Goal: Find specific page/section: Find specific page/section

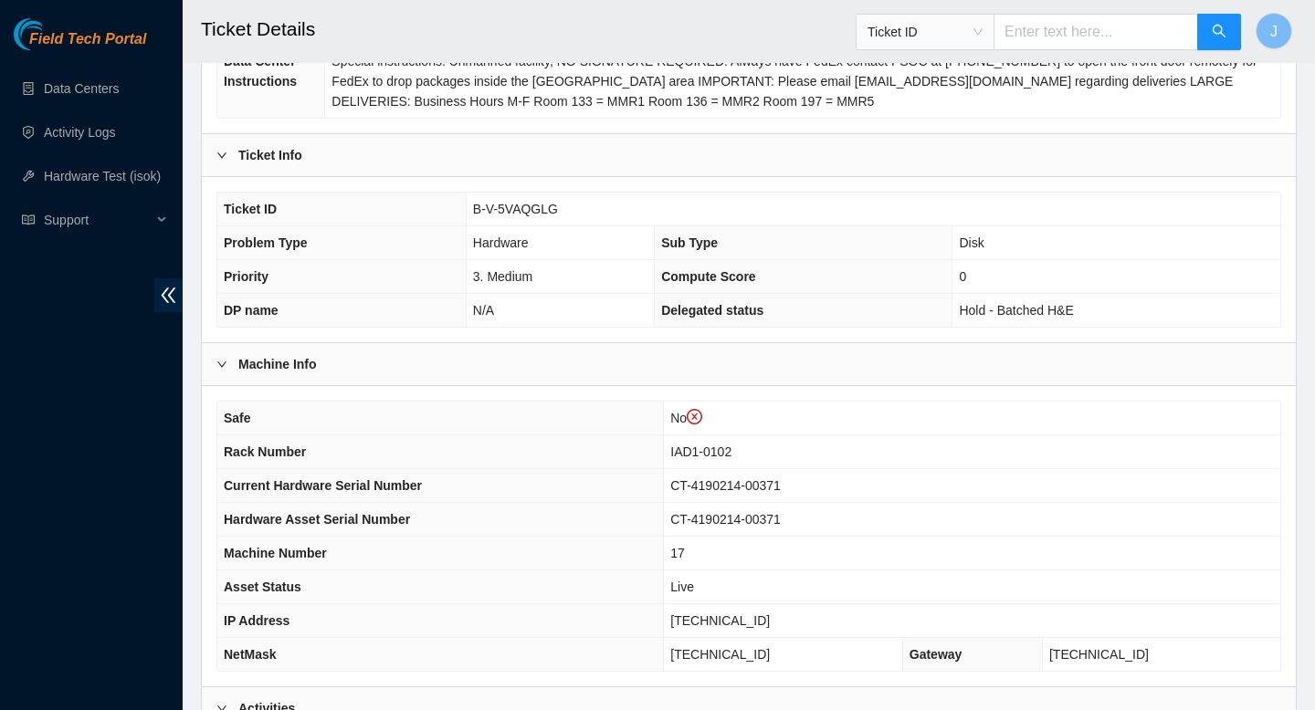
scroll to position [356, 0]
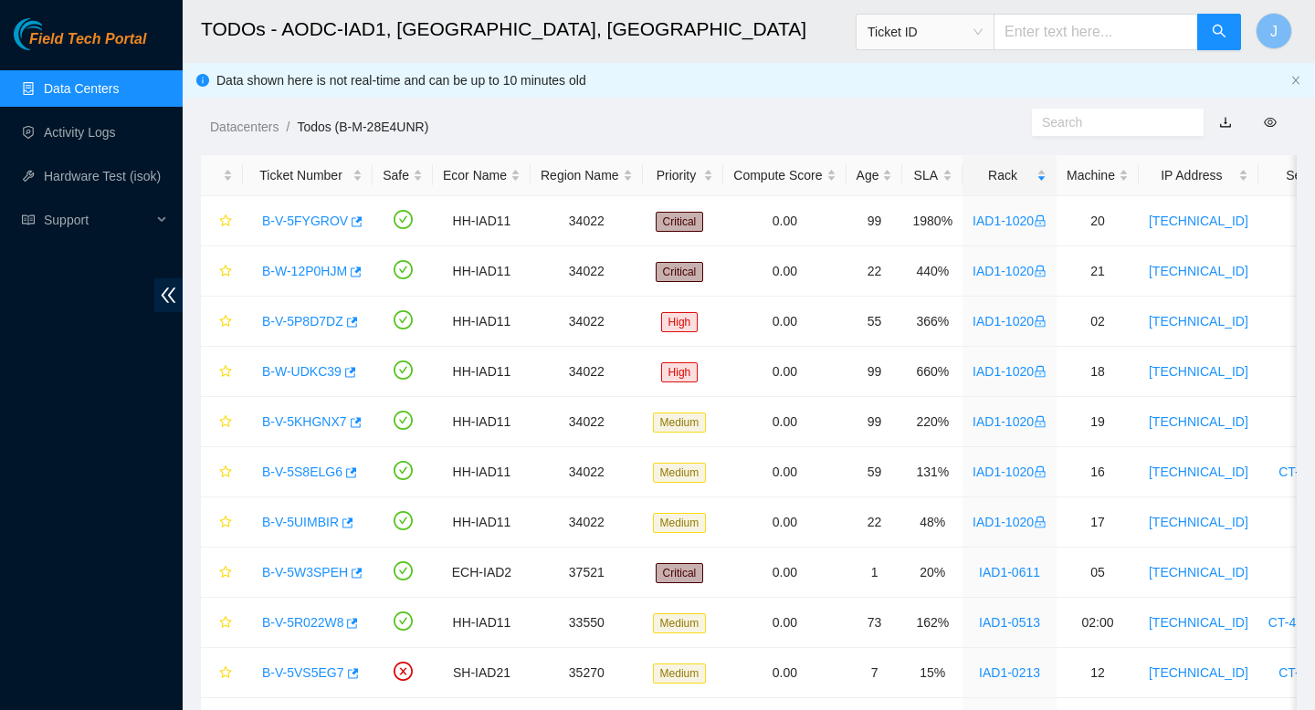
scroll to position [95, 0]
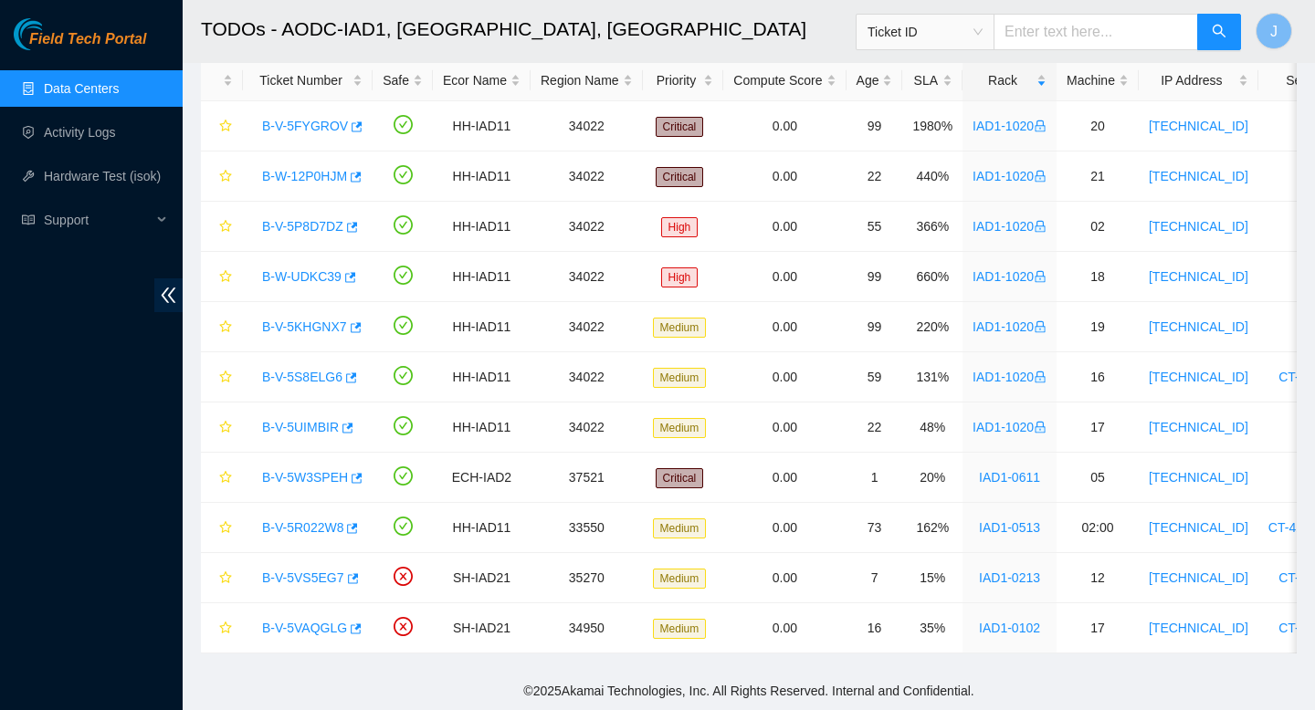
click at [57, 87] on link "Data Centers" at bounding box center [81, 88] width 75 height 15
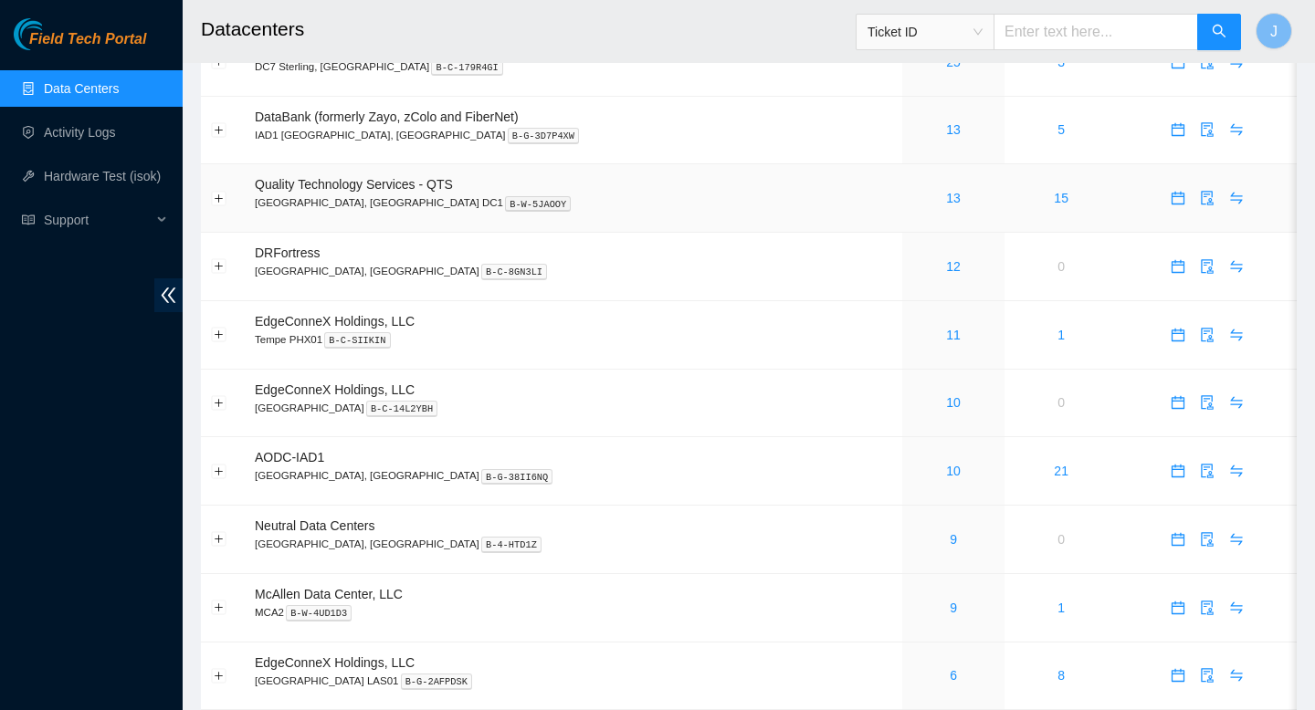
scroll to position [164, 0]
click at [946, 478] on link "10" at bounding box center [953, 470] width 15 height 15
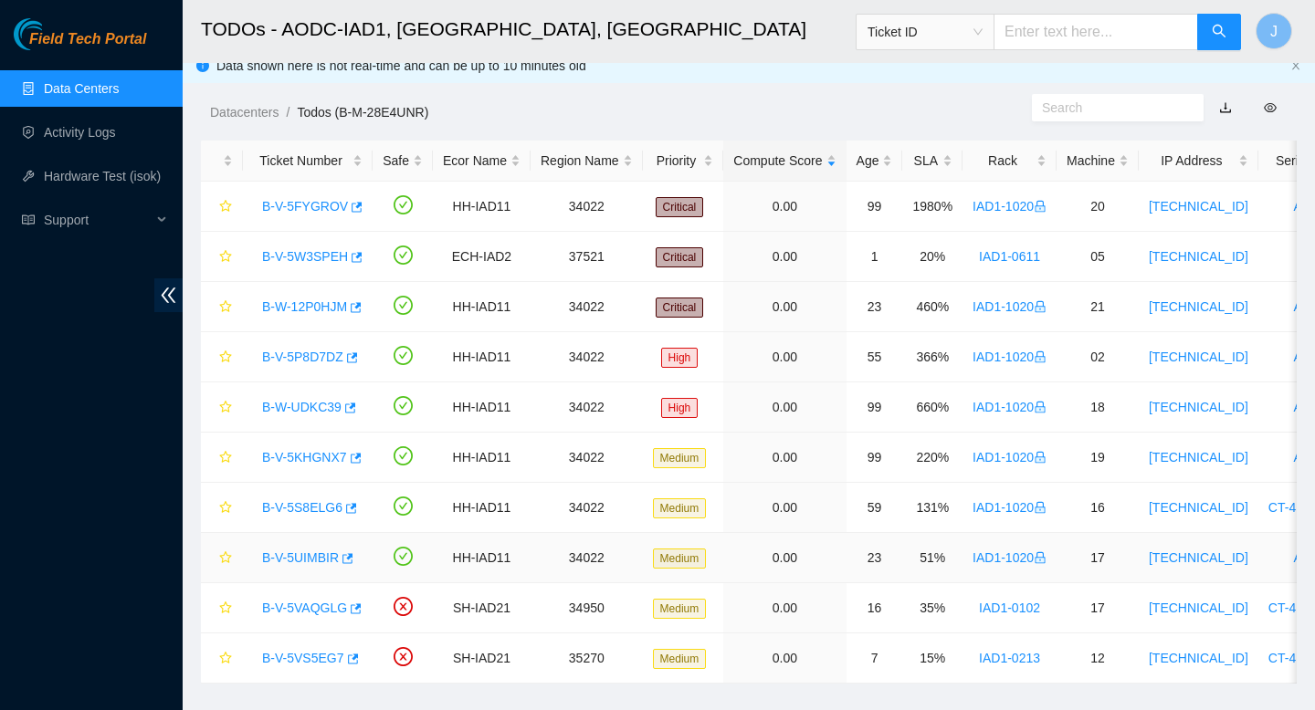
scroll to position [45, 0]
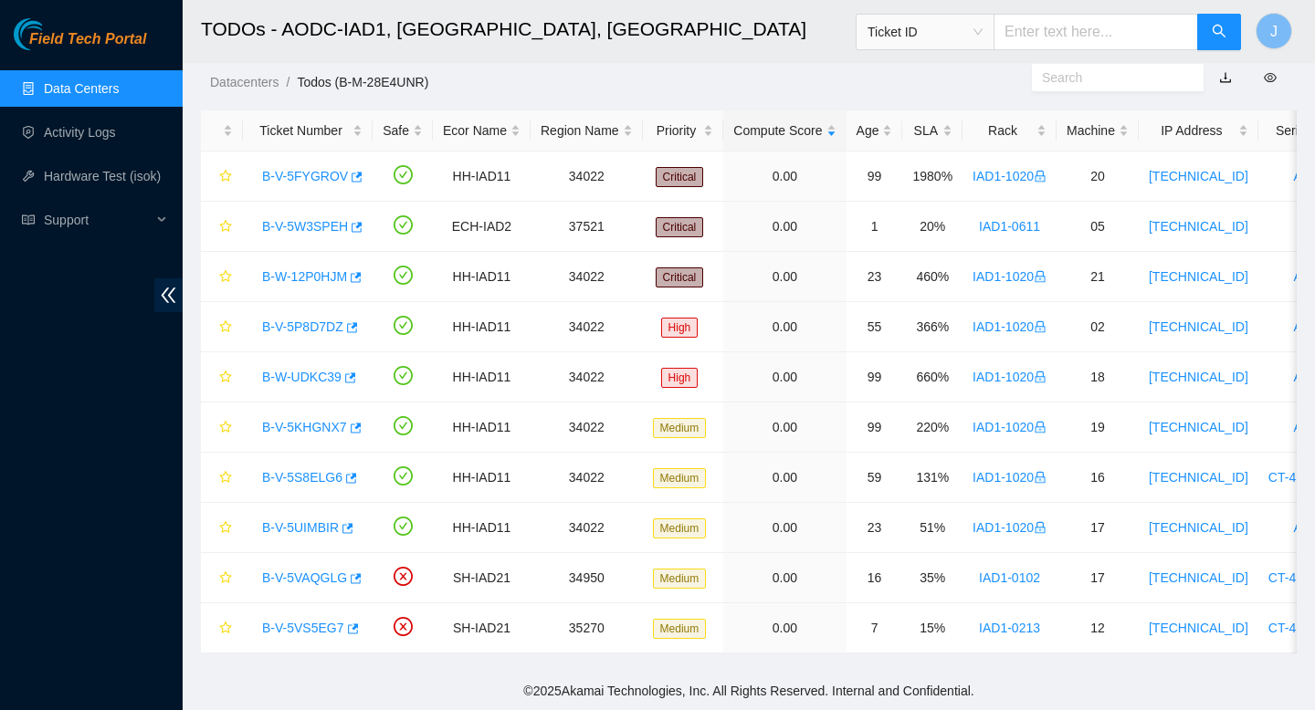
click at [1081, 39] on input "text" at bounding box center [1095, 32] width 205 height 37
paste input "CT-4231121-00010"
type input "CT-4231121-00010"
click at [1116, 33] on input "text" at bounding box center [1095, 32] width 205 height 37
paste input "B-V-5R022W8"
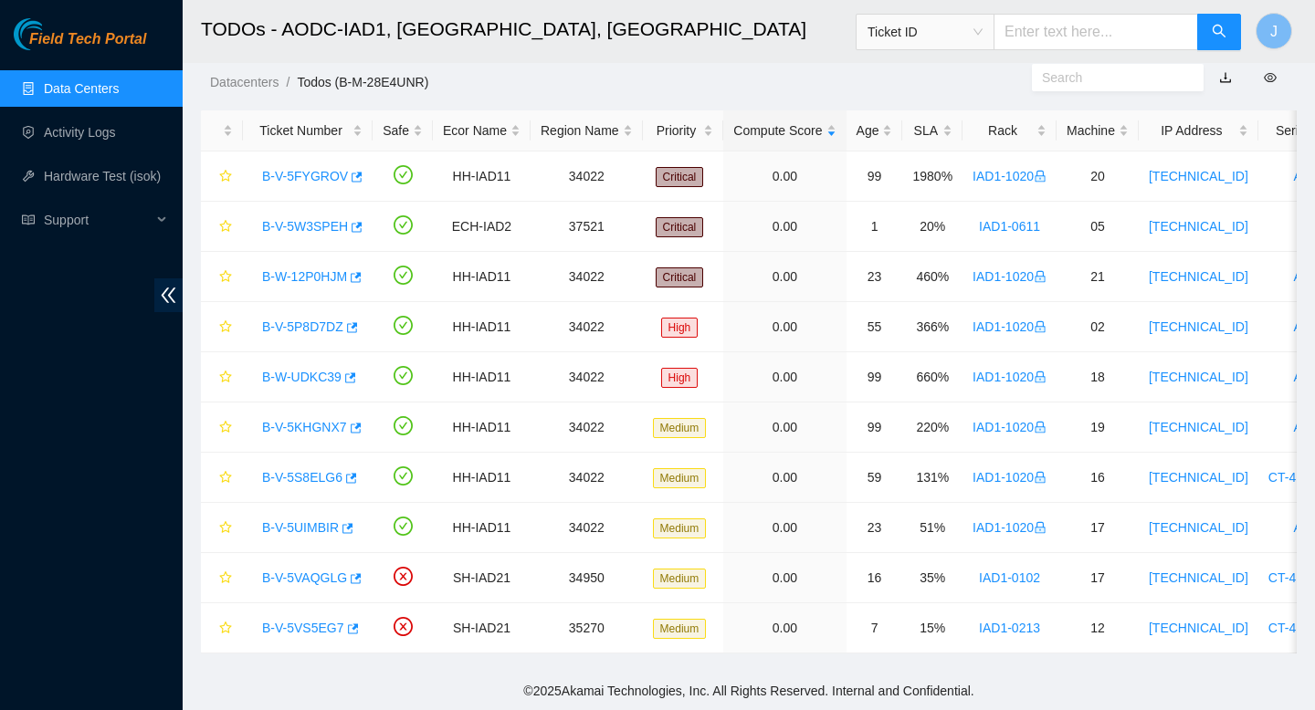
type input "B-V-5R022W8"
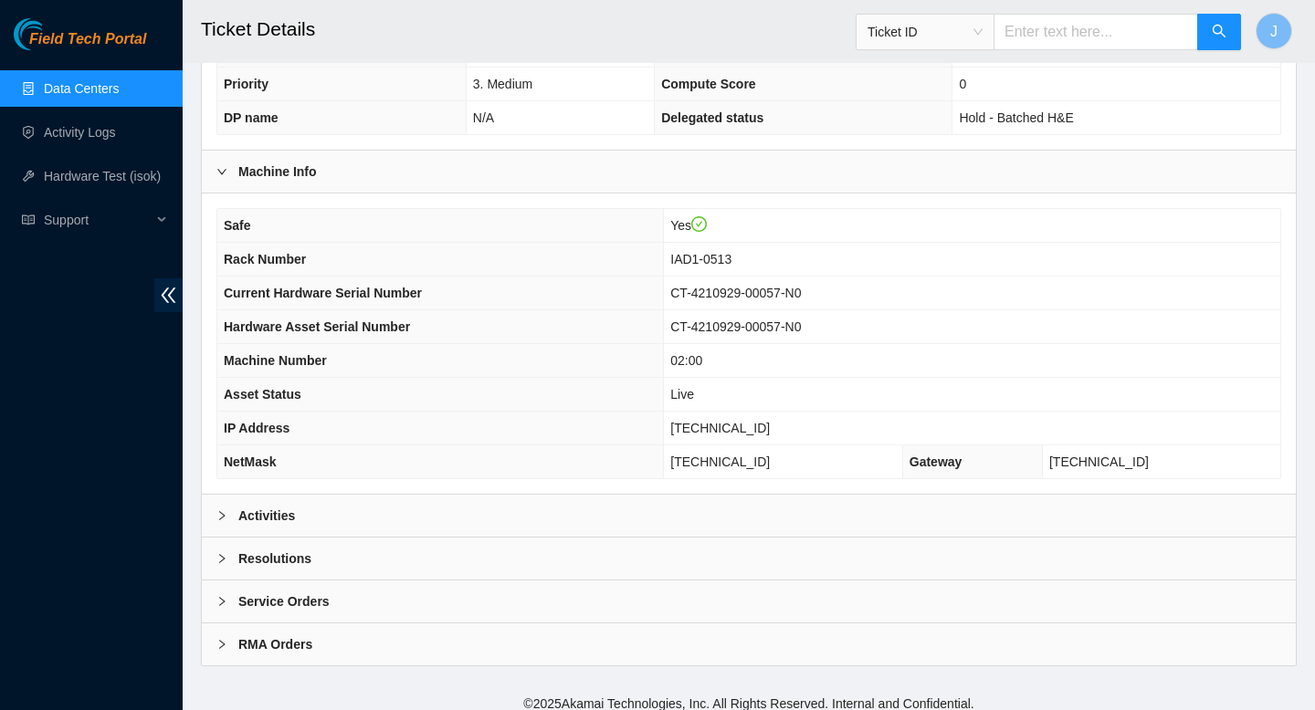
scroll to position [529, 0]
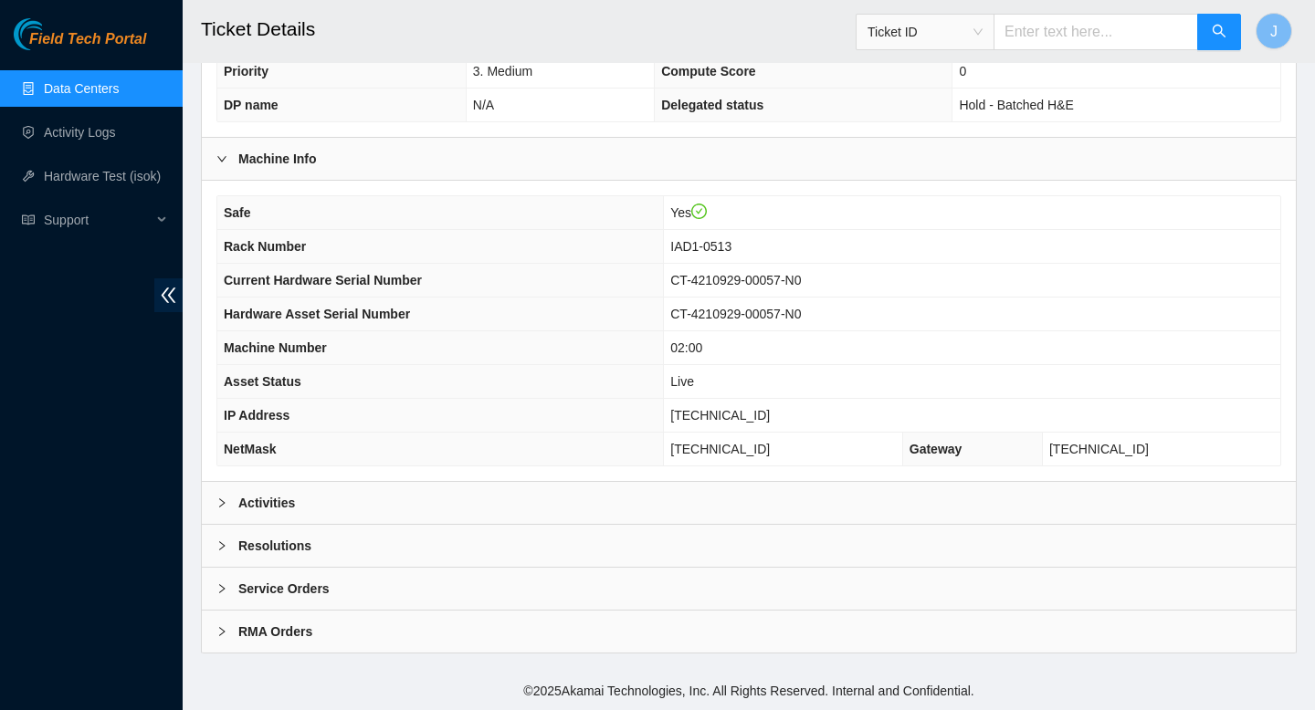
click at [646, 510] on div "Activities" at bounding box center [749, 503] width 1094 height 42
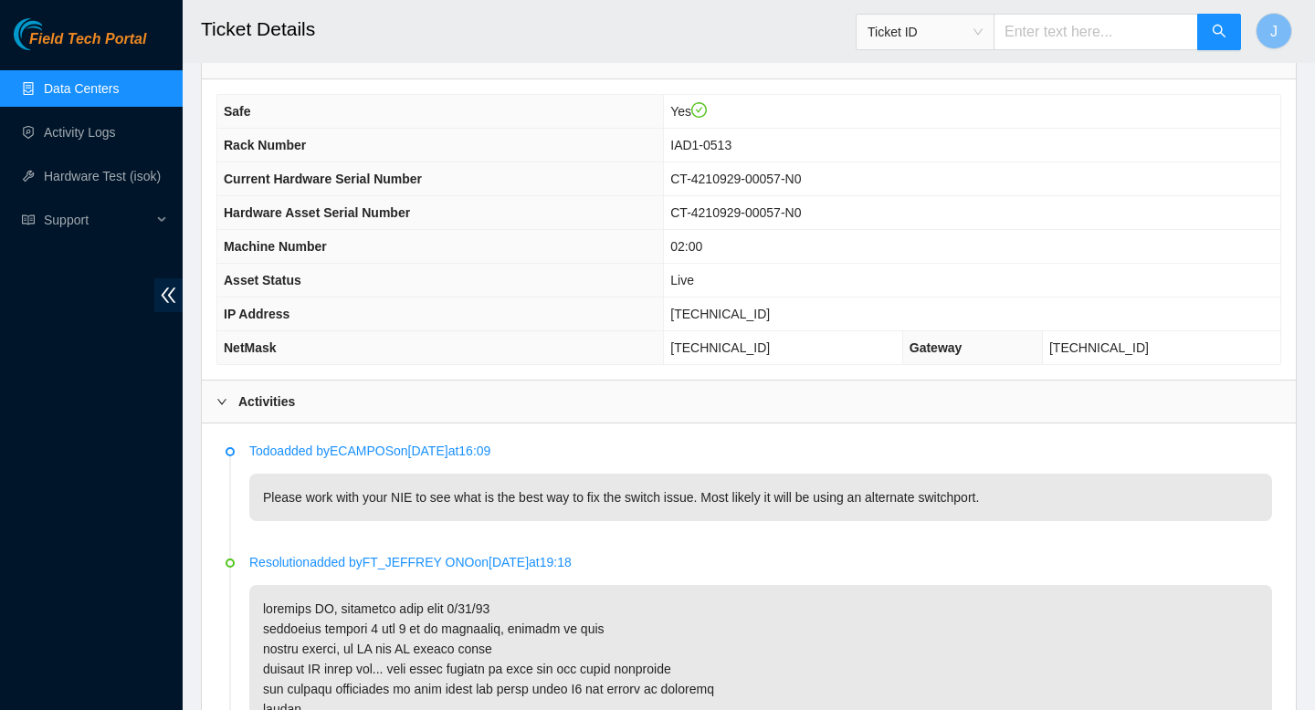
scroll to position [0, 0]
